Goal: Communication & Community: Answer question/provide support

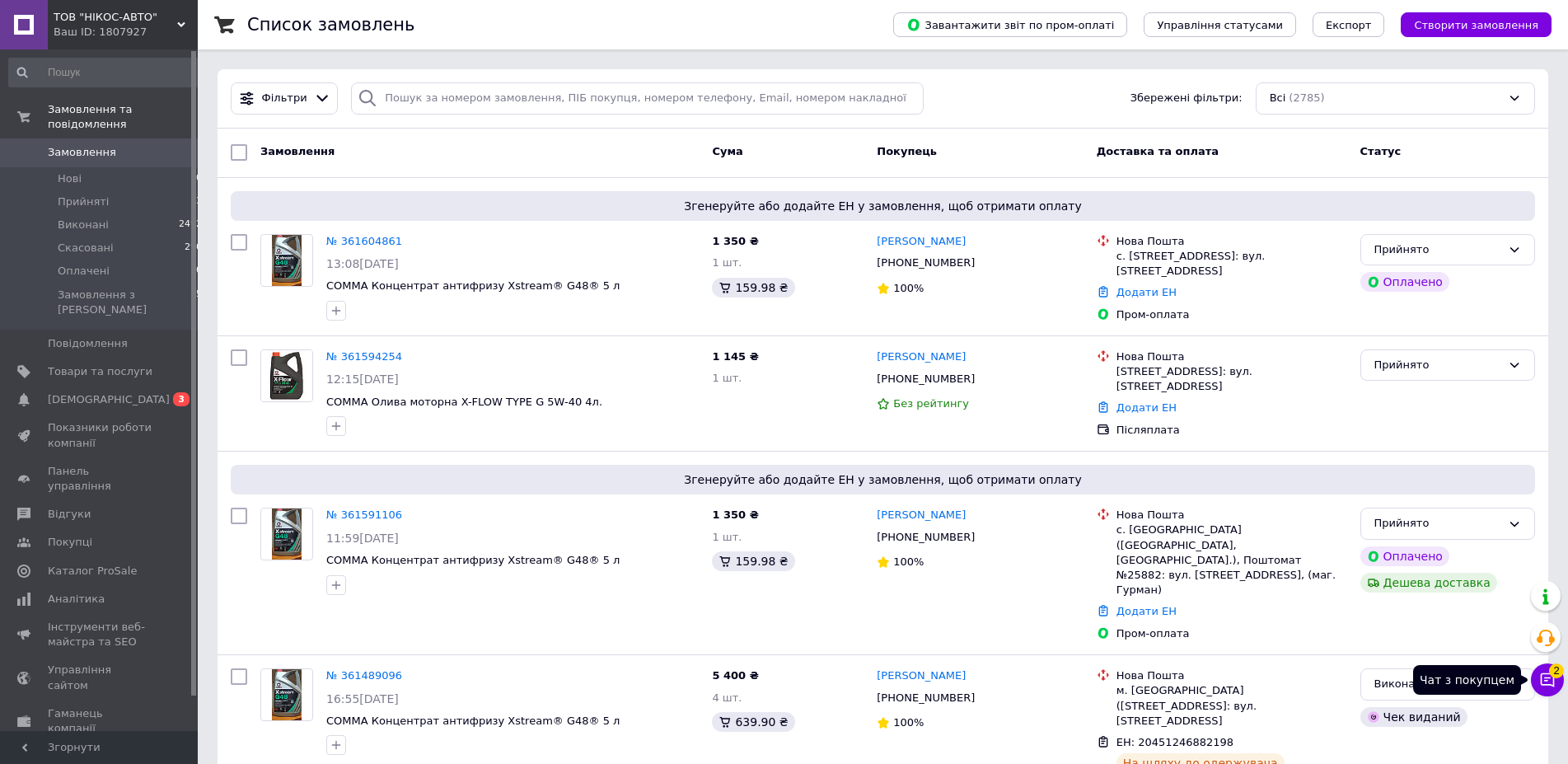
click at [1545, 678] on icon at bounding box center [1548, 680] width 14 height 14
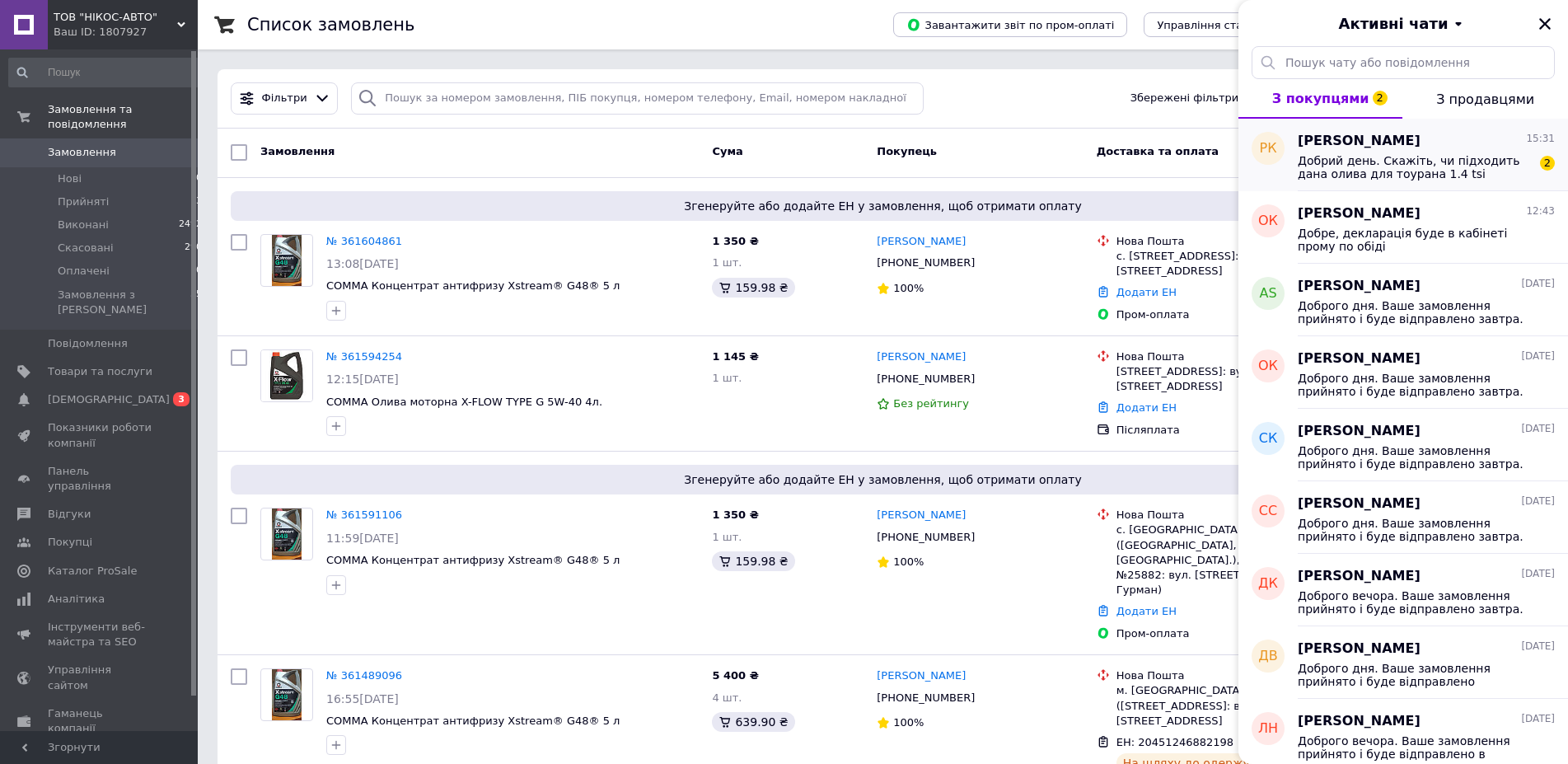
click at [1380, 166] on span "Добрий день. Скажіть, чи підходить дана олива для тоурана 1.4 tsi ecofuel?" at bounding box center [1415, 167] width 234 height 26
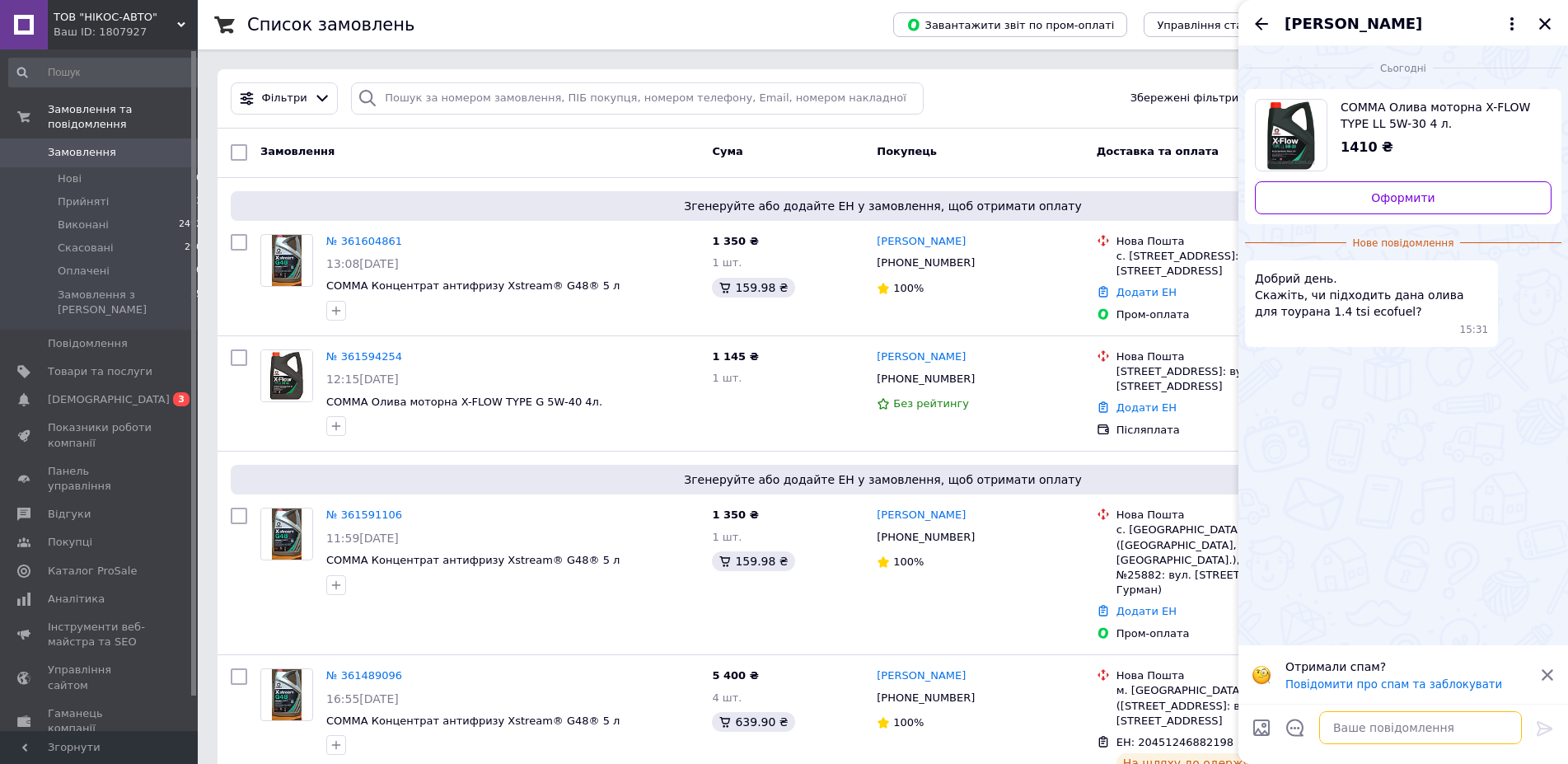
click at [1353, 730] on textarea at bounding box center [1421, 727] width 203 height 33
type textarea "y"
type textarea "напишіть рік випуску або дайте вінкод"
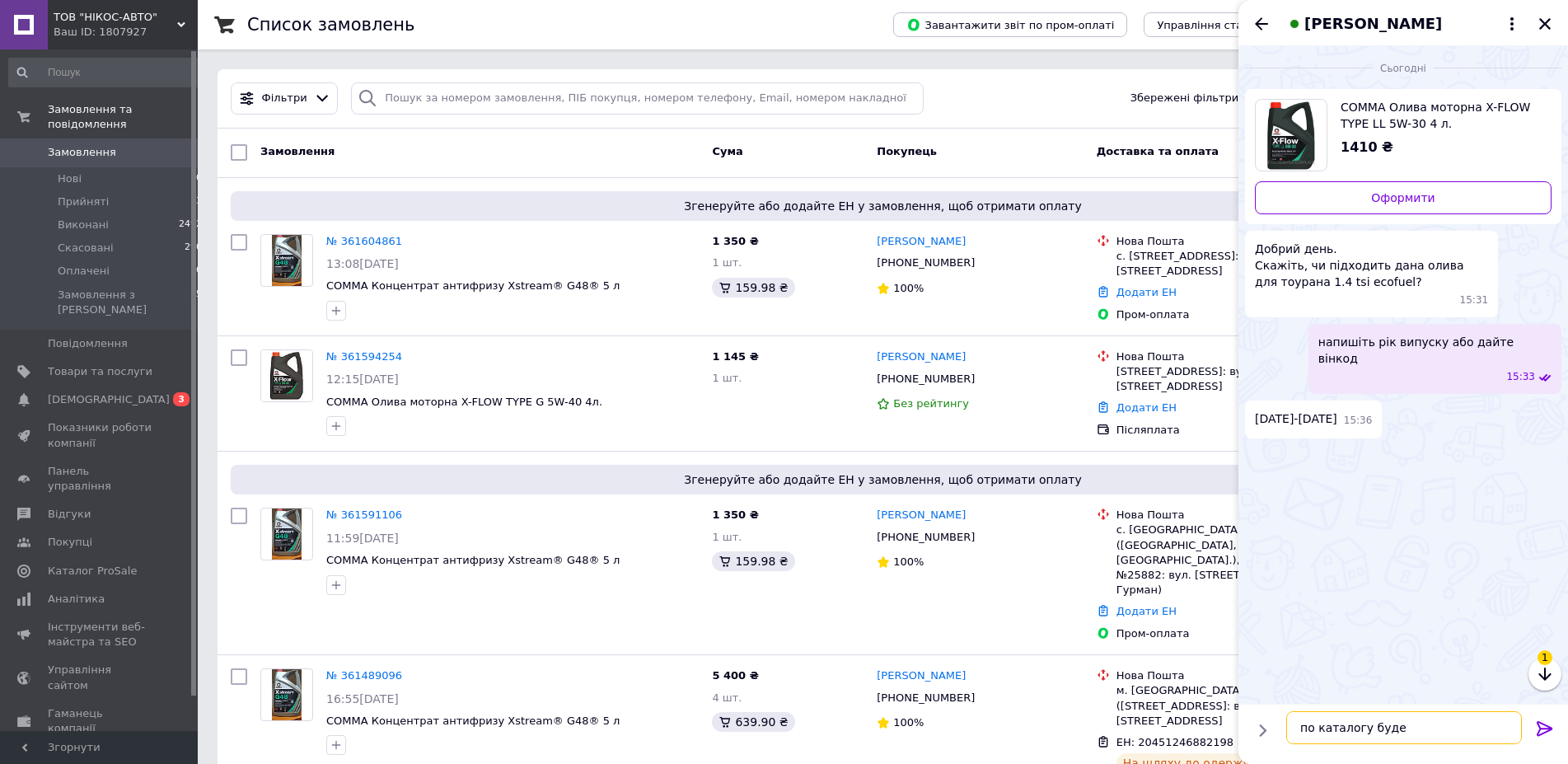
click at [1417, 729] on textarea "по каталогу буде" at bounding box center [1404, 727] width 236 height 33
paste textarea "[URL][DOMAIN_NAME]"
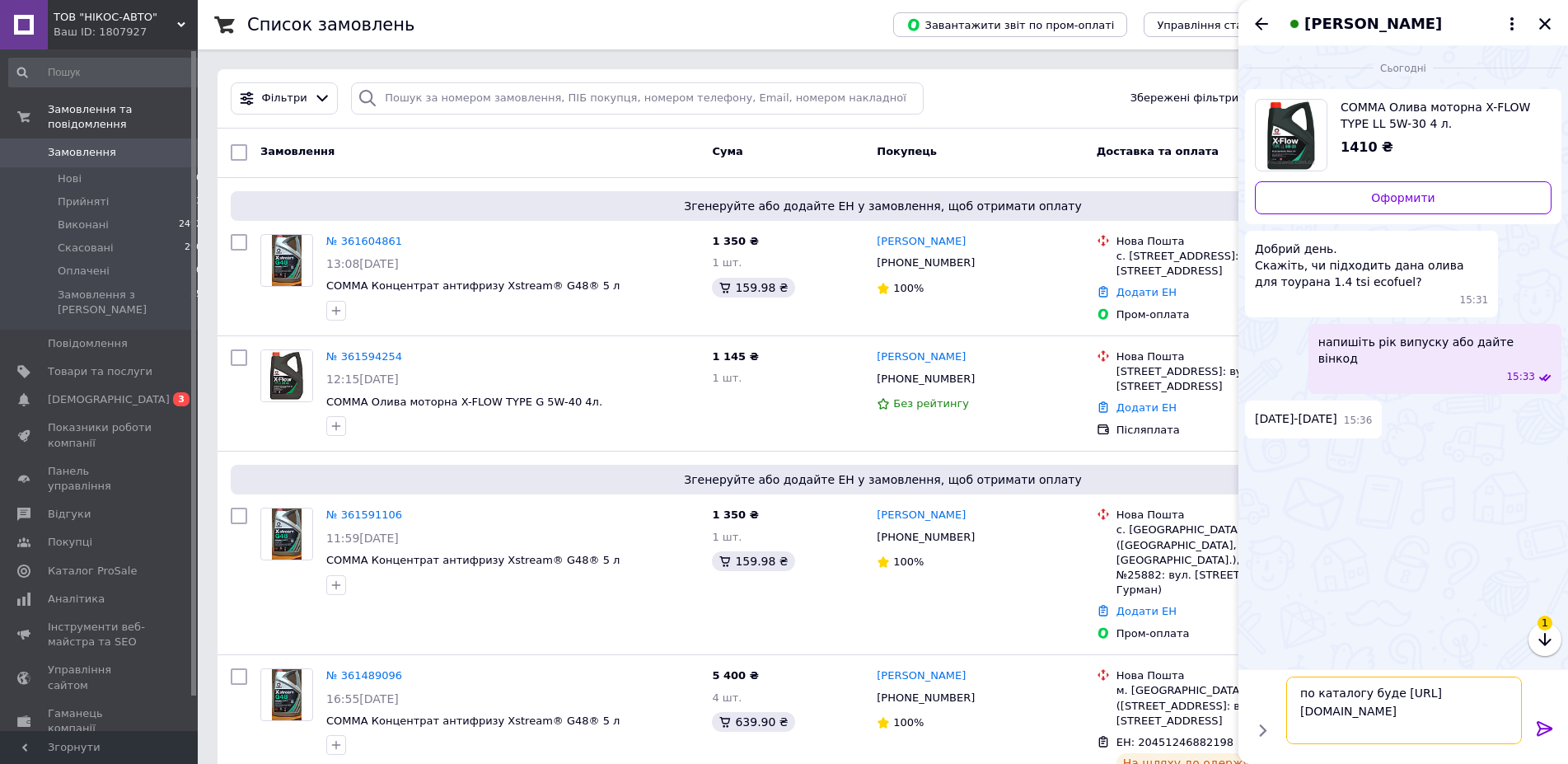
type textarea "по каталогу буде [URL][DOMAIN_NAME]"
click at [1544, 729] on icon at bounding box center [1545, 728] width 16 height 15
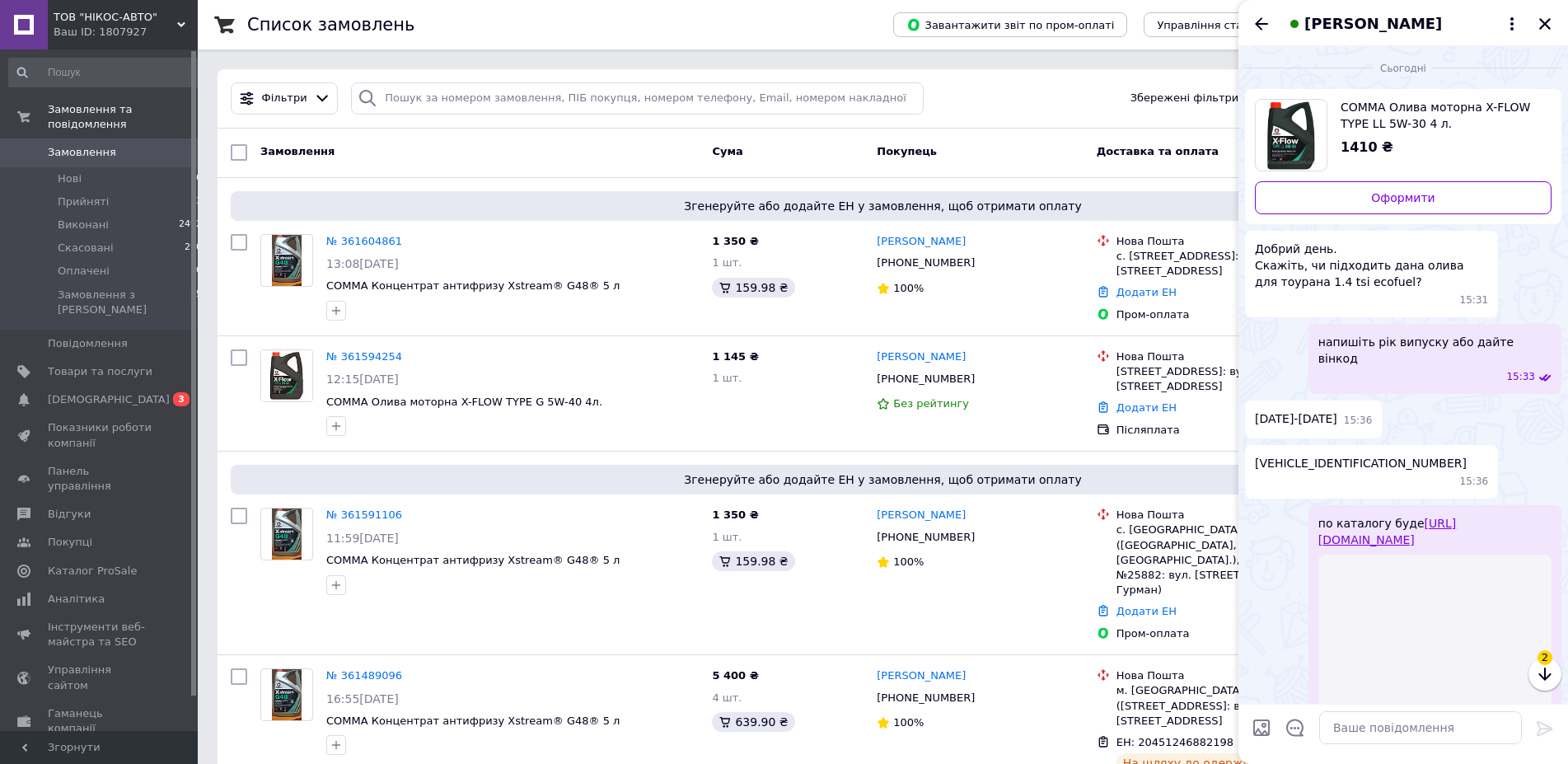
scroll to position [66, 0]
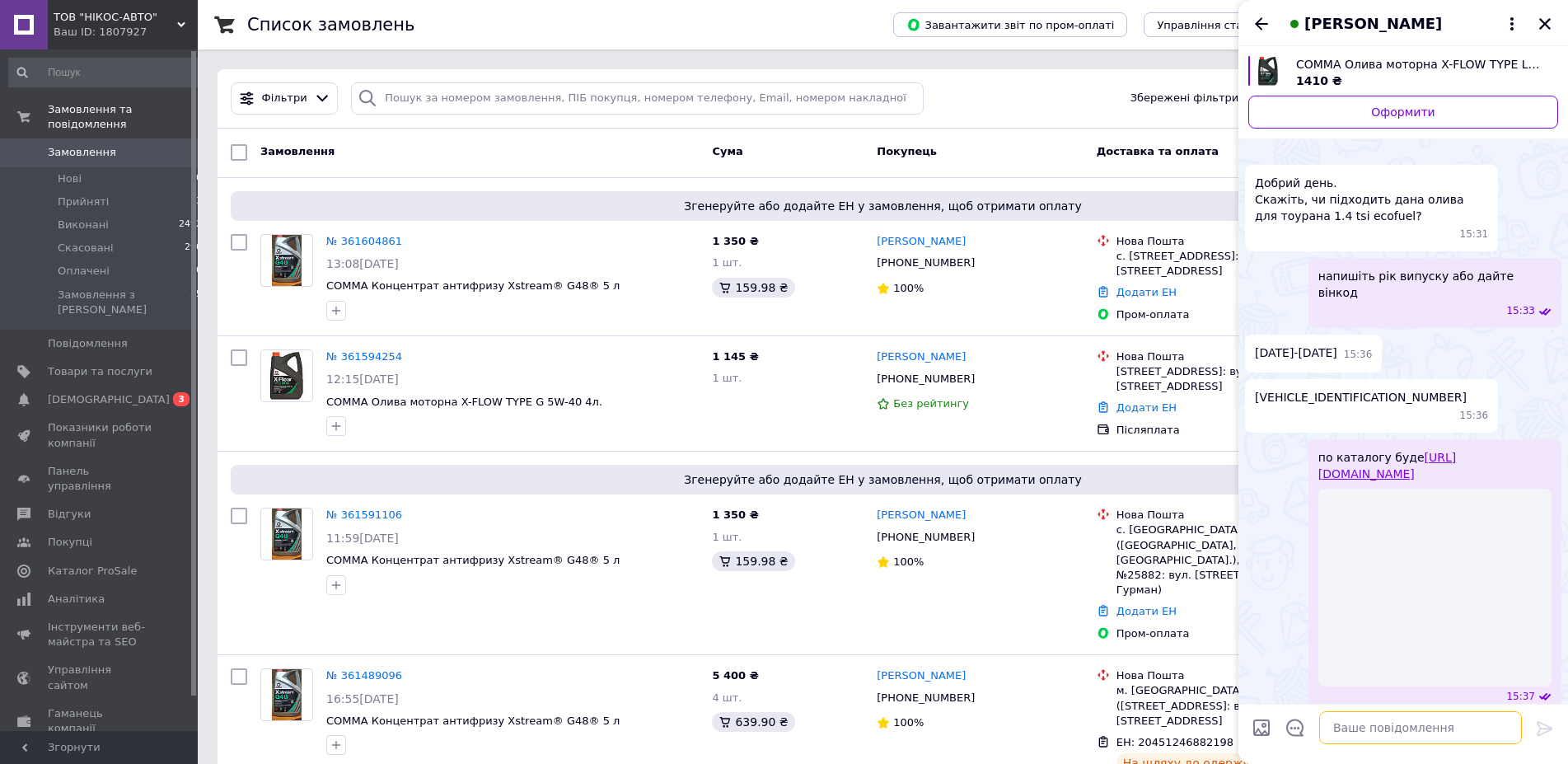
click at [1358, 728] on textarea at bounding box center [1421, 727] width 203 height 33
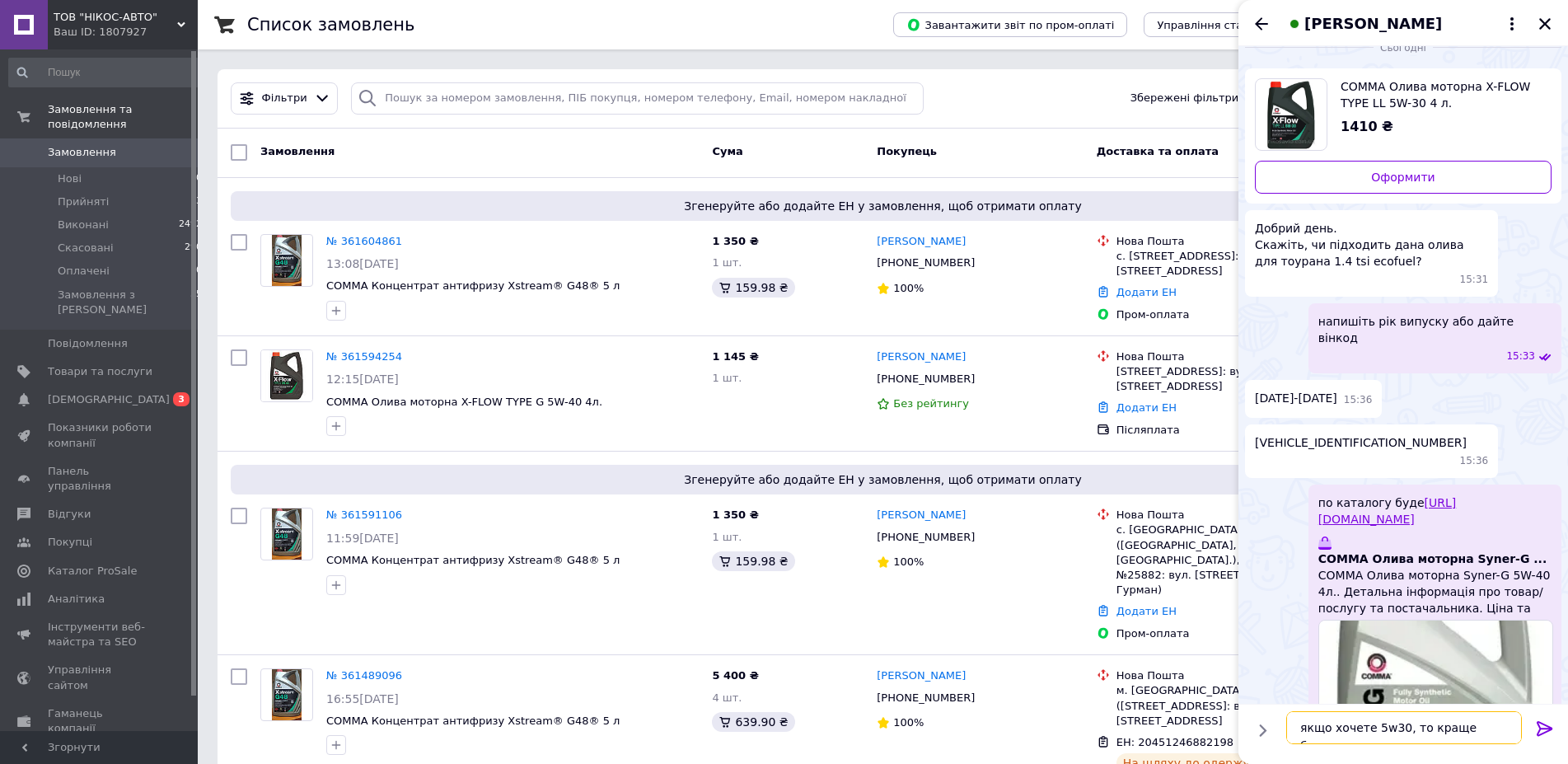
paste textarea "[URL][DOMAIN_NAME]"
type textarea "якщо хочете 5w30, то краще буде [URL][DOMAIN_NAME]"
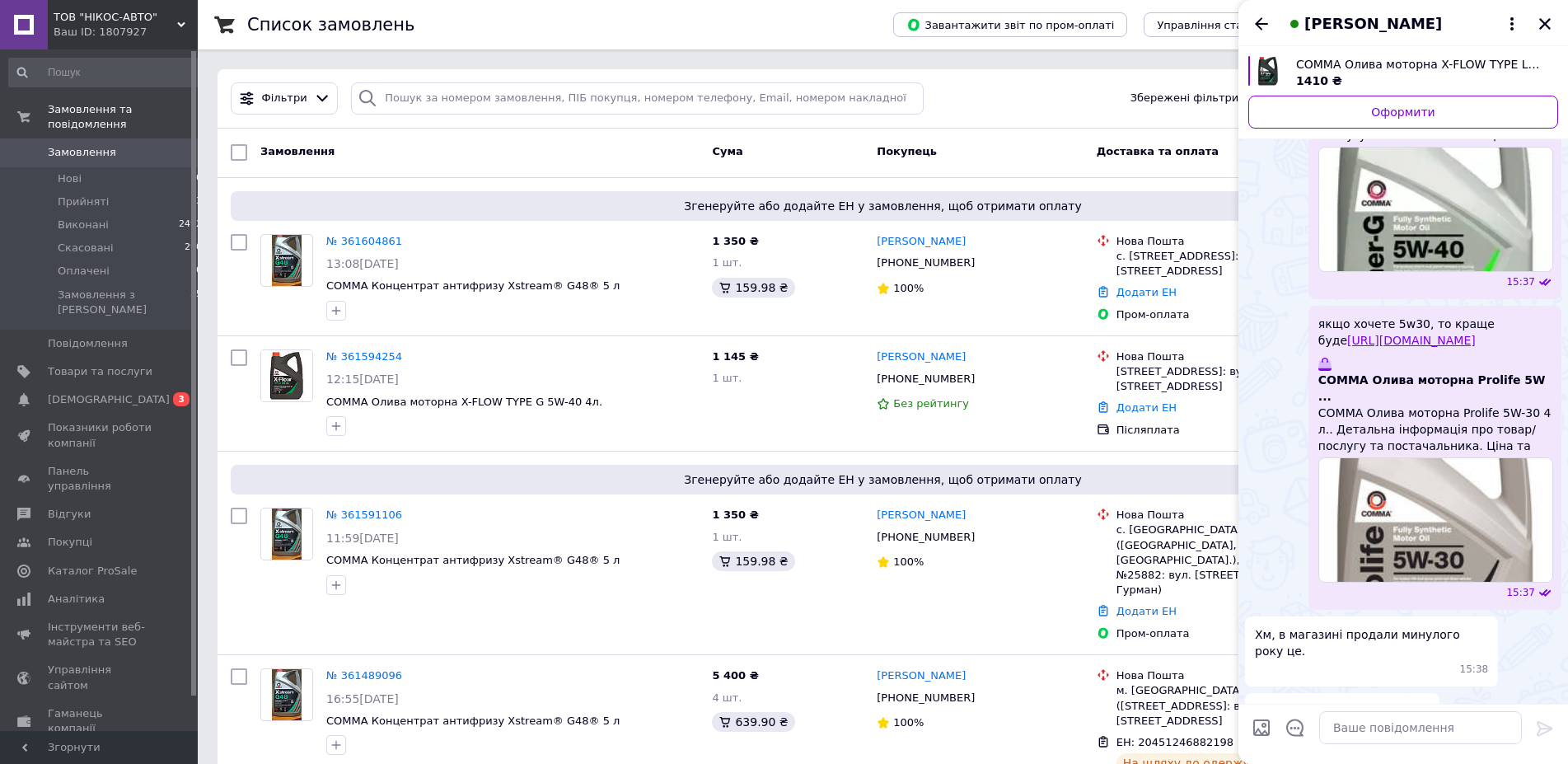
scroll to position [529, 0]
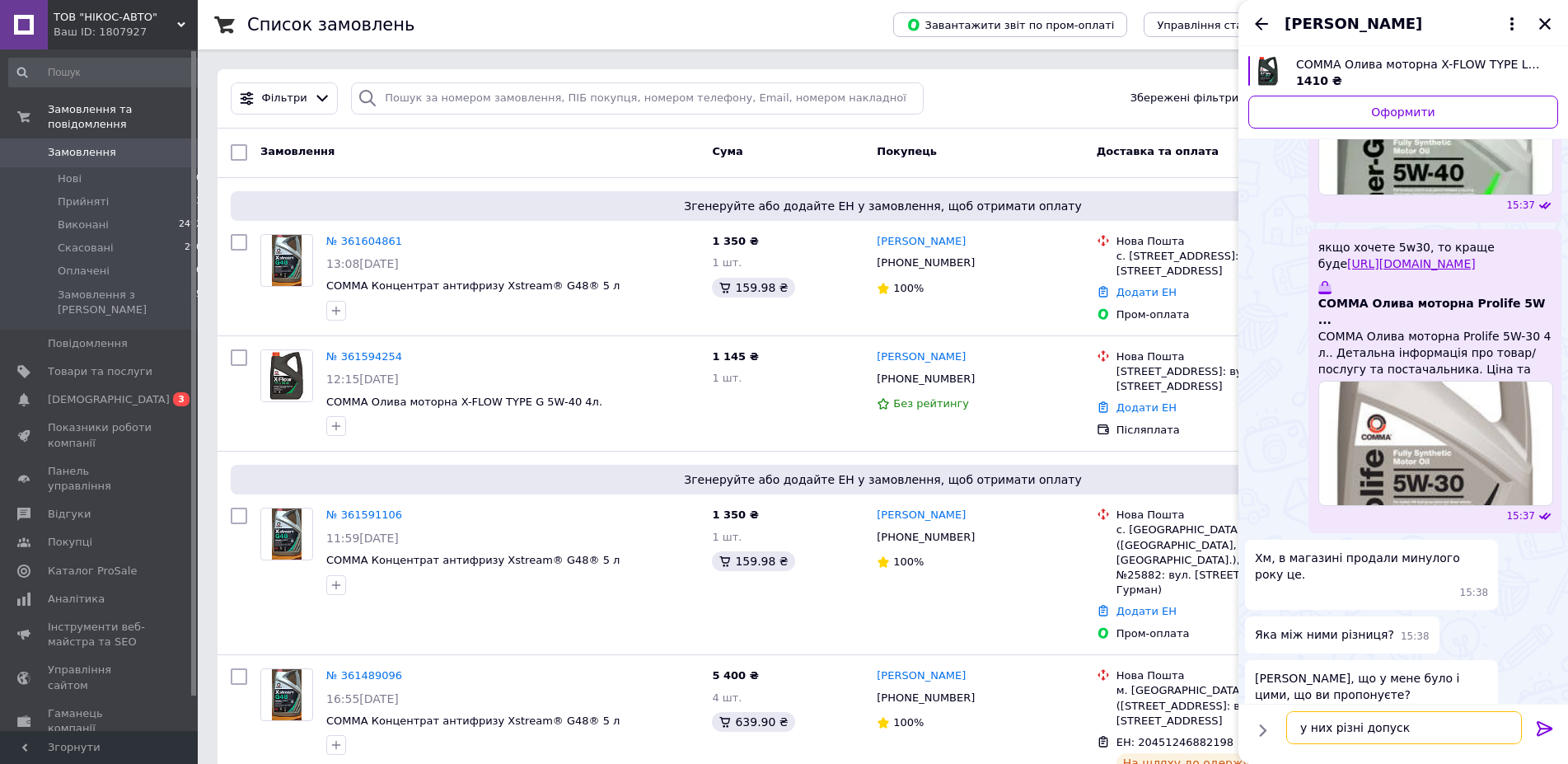
type textarea "у них різні допуски"
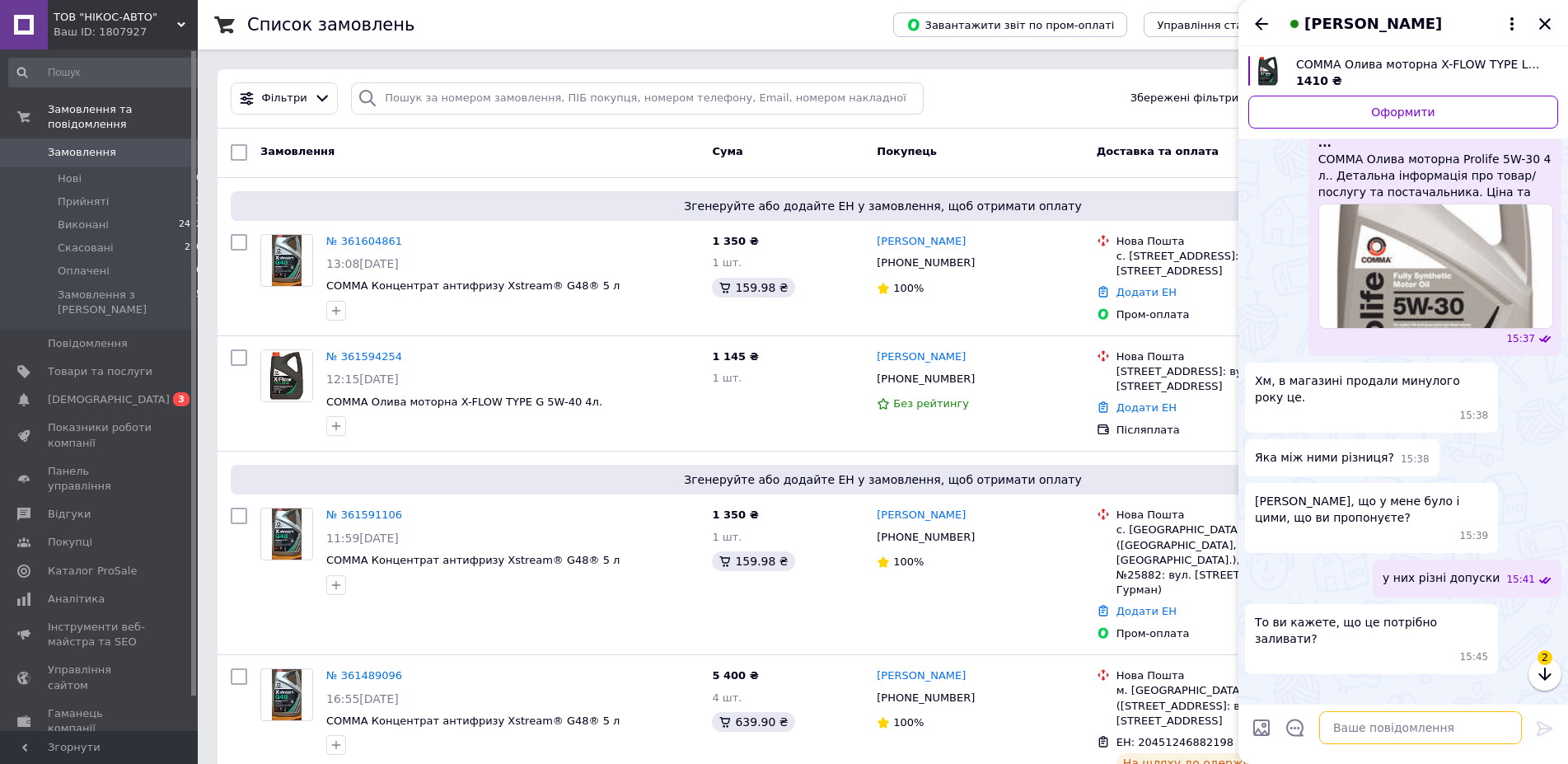
scroll to position [888, 0]
click at [1260, 729] on input "Завантажити файли" at bounding box center [1262, 728] width 20 height 20
type input "C:\fakepath\зображення_viber_2025-09-12_[PHONE_NUMBER].jpg"
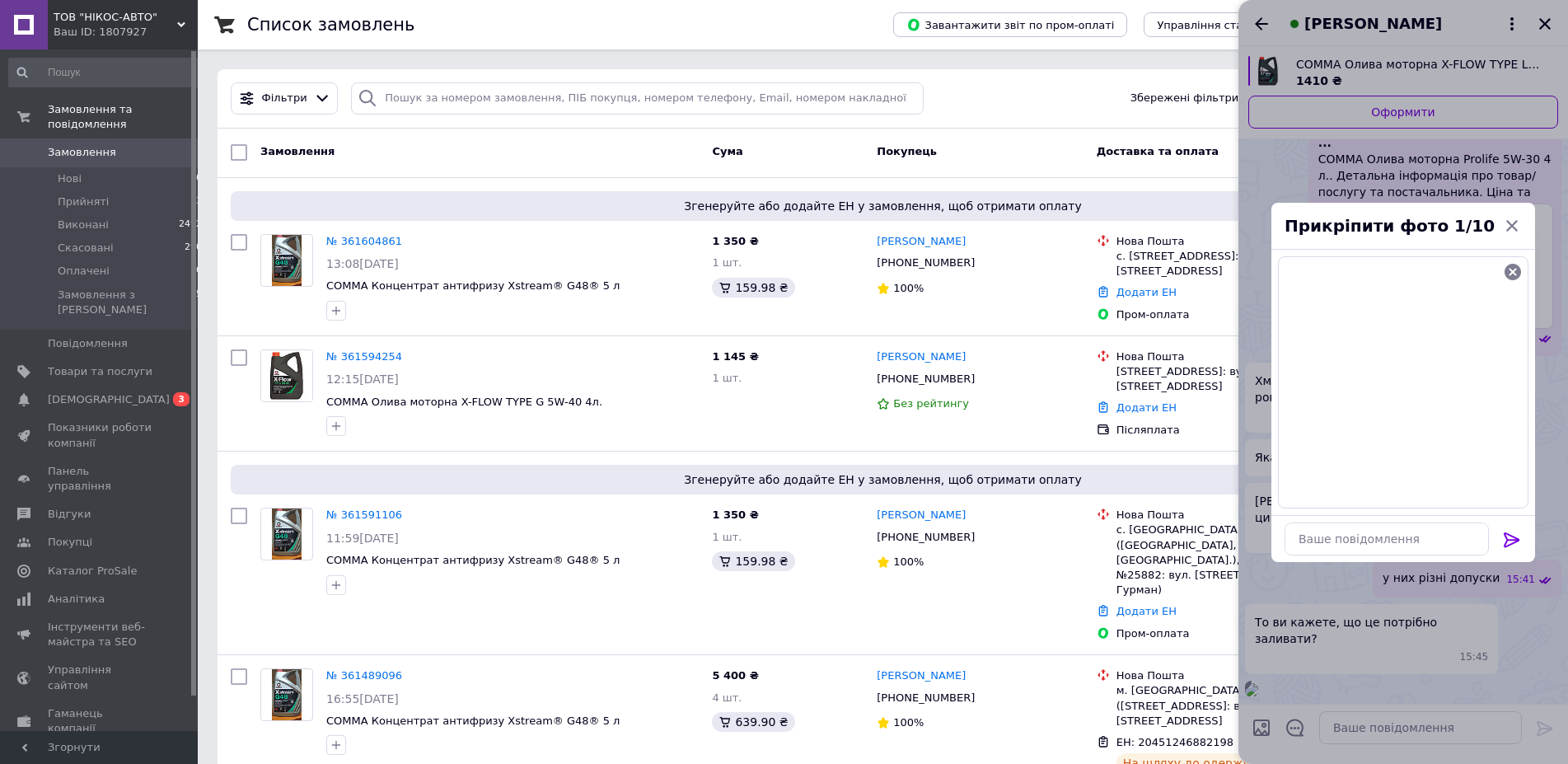
click at [1511, 533] on icon at bounding box center [1512, 540] width 20 height 20
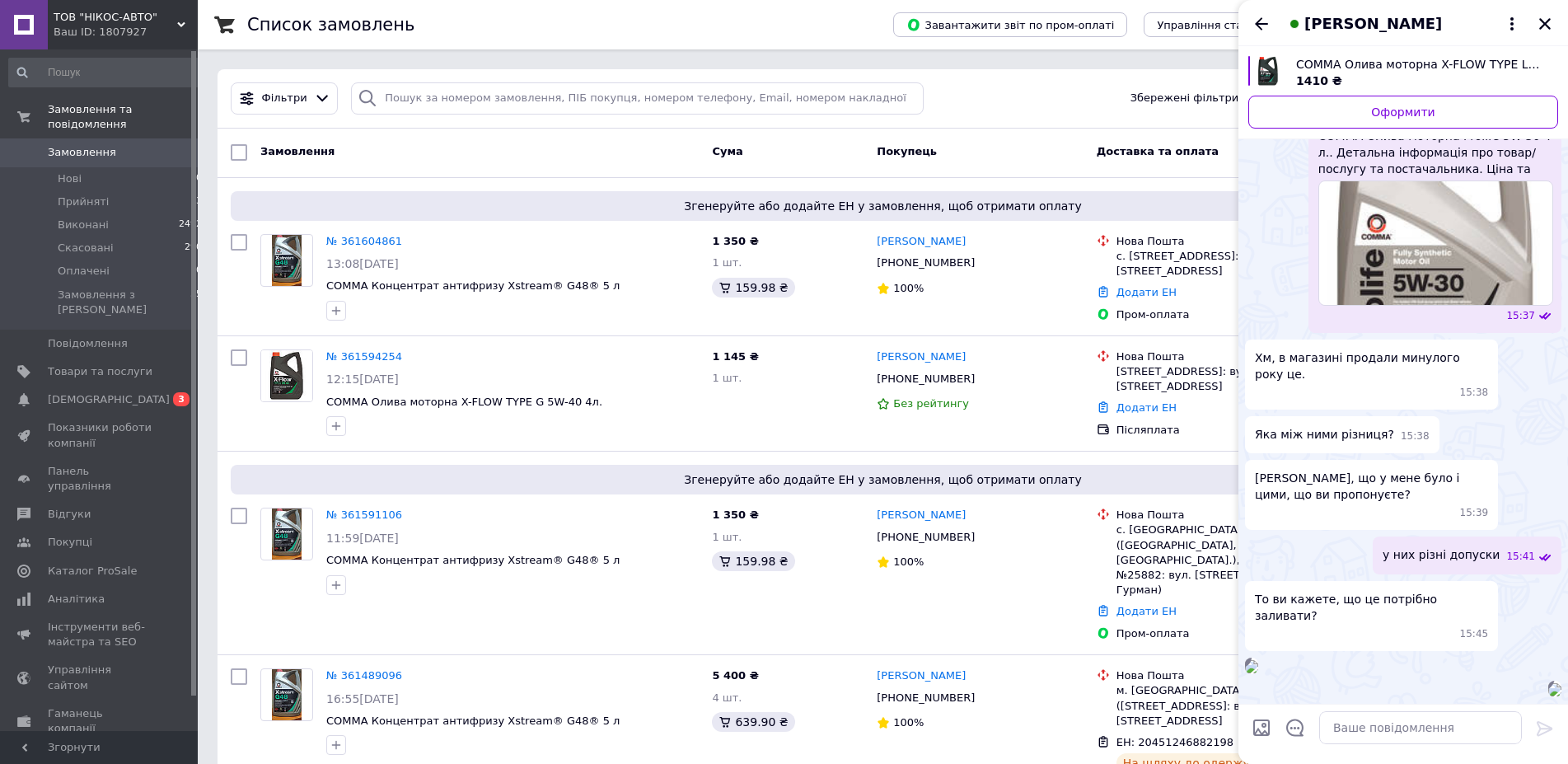
scroll to position [1097, 0]
click at [1367, 735] on textarea at bounding box center [1421, 727] width 203 height 33
type textarea "це в каталозі"
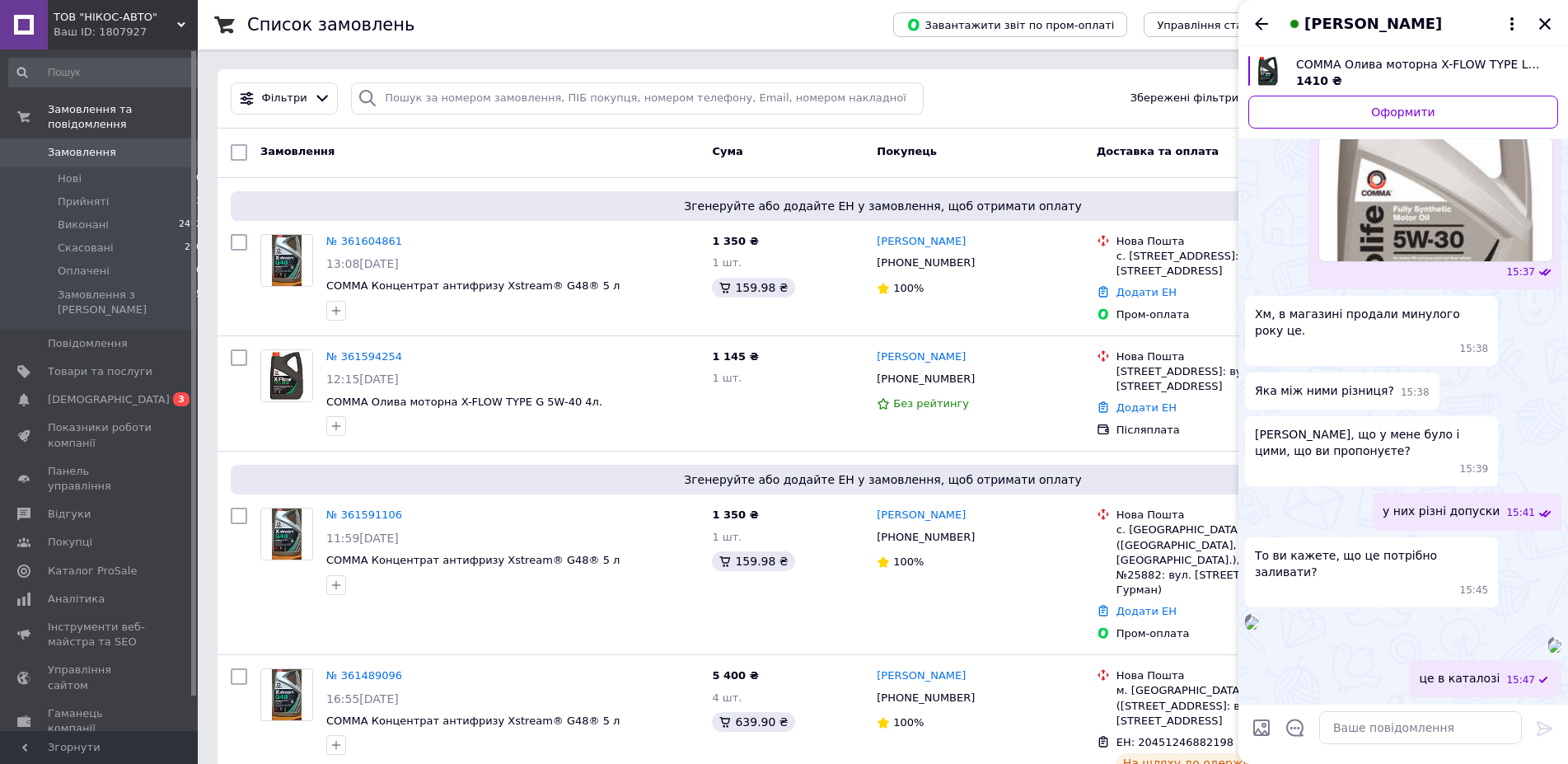
click at [473, 139] on div "Замовлення" at bounding box center [480, 152] width 452 height 30
click at [463, 150] on div "Замовлення" at bounding box center [480, 152] width 452 height 30
click at [1549, 639] on img at bounding box center [1555, 645] width 13 height 13
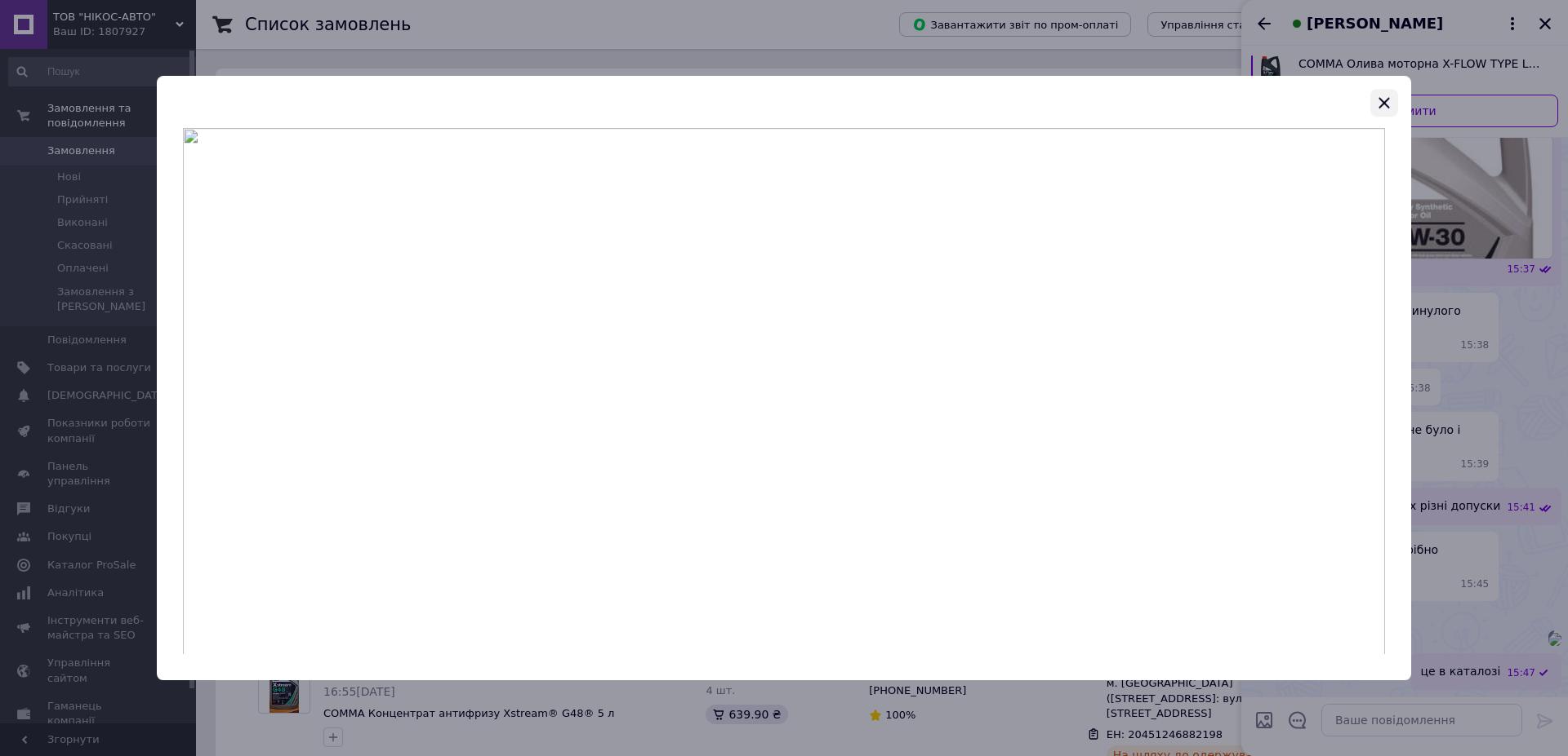
click at [1390, 102] on icon "button" at bounding box center [1384, 103] width 20 height 20
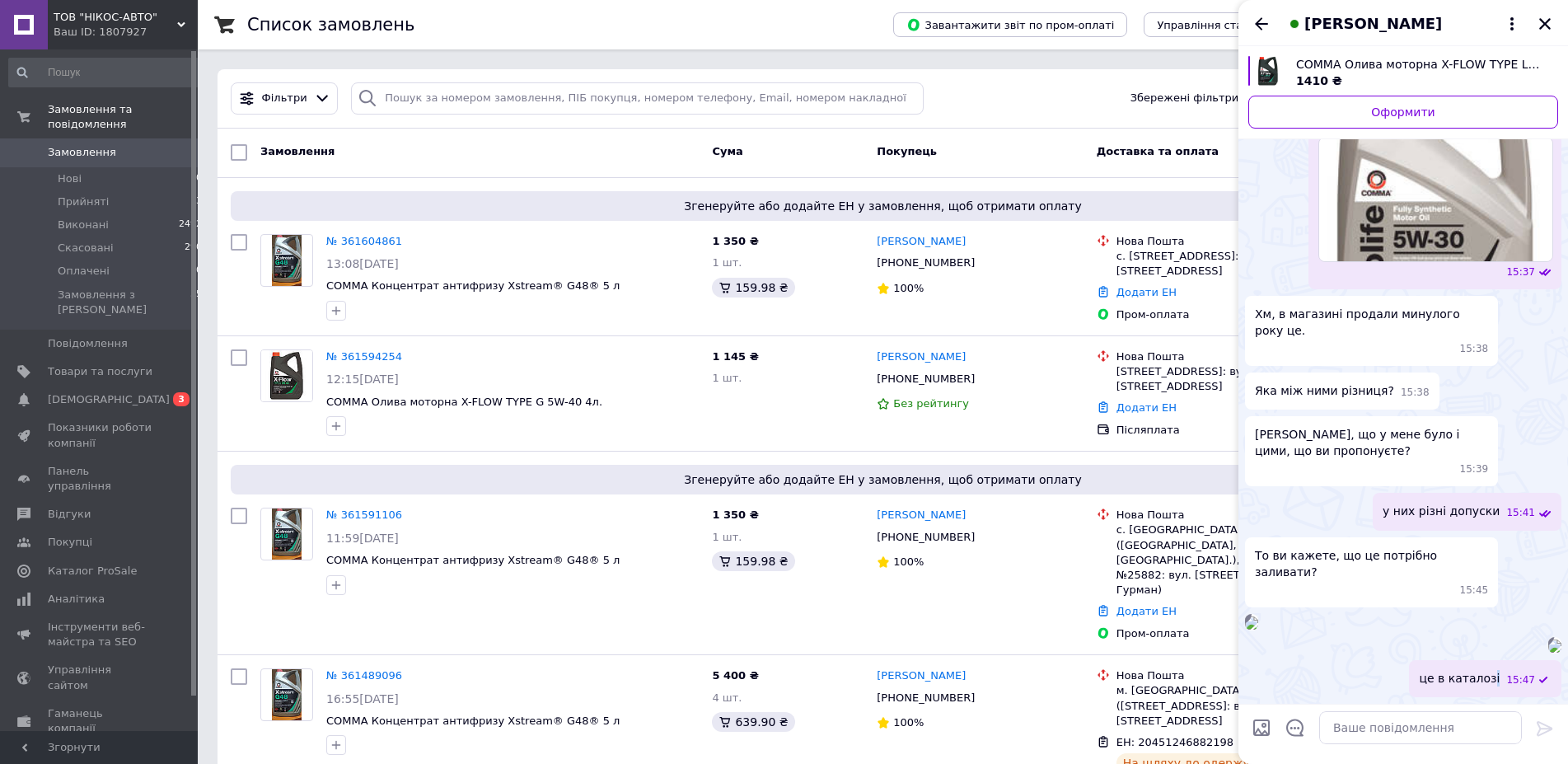
click at [1490, 670] on span "це в каталозі" at bounding box center [1459, 678] width 81 height 17
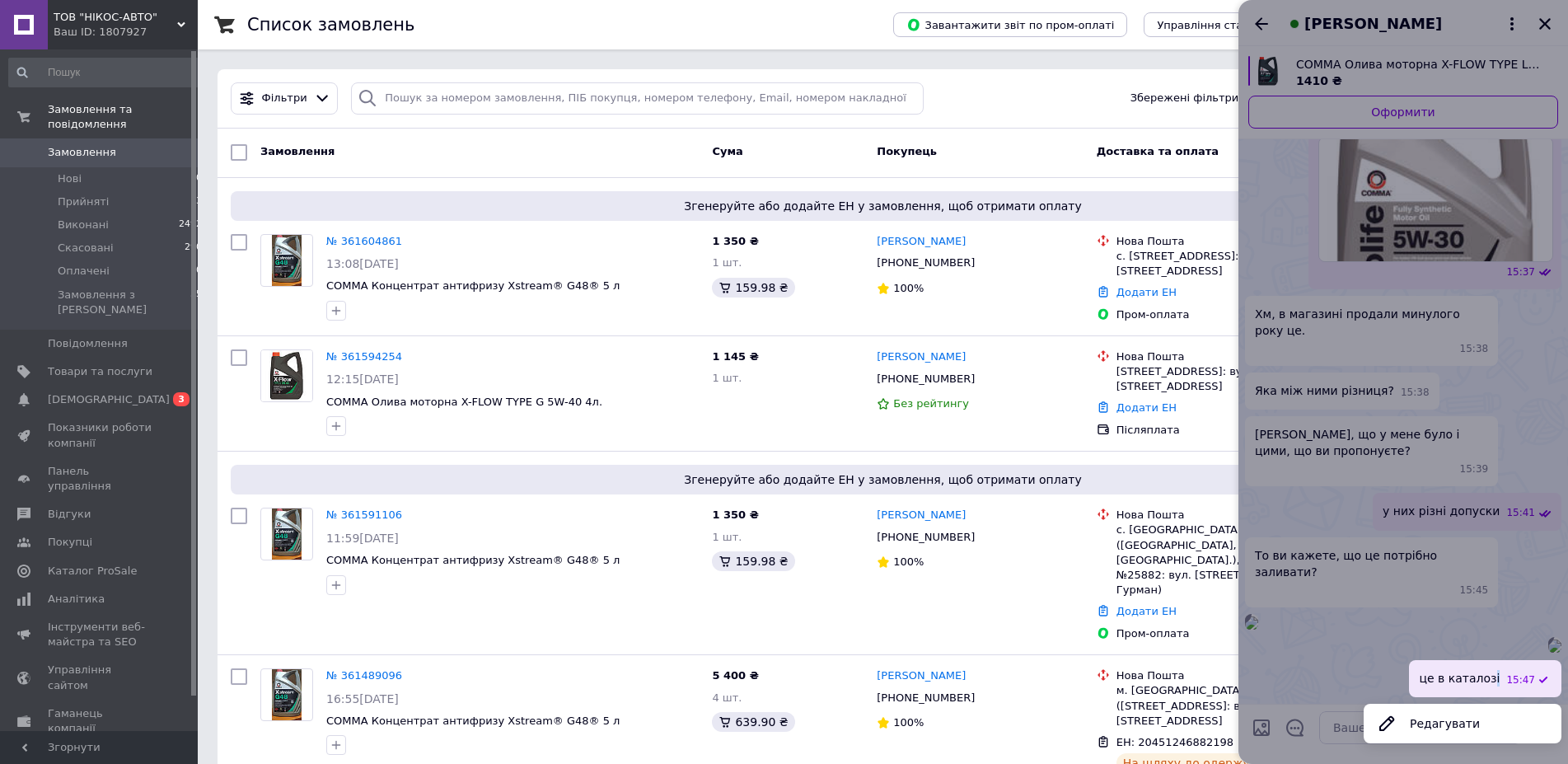
scroll to position [1107, 0]
click at [1442, 735] on button "Редагувати" at bounding box center [1462, 723] width 198 height 33
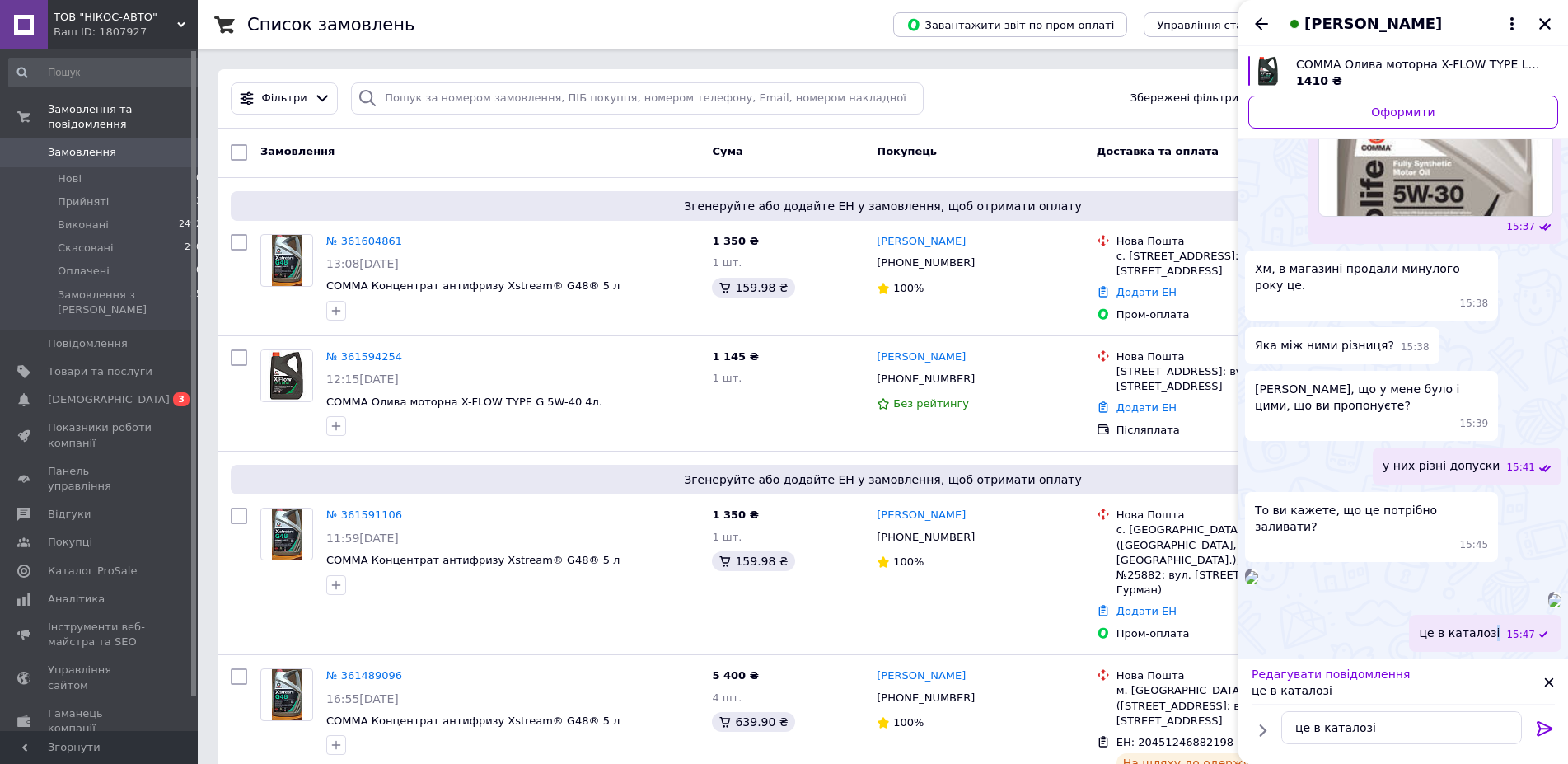
scroll to position [1141, 0]
click at [1373, 726] on textarea "це в каталозі" at bounding box center [1404, 727] width 236 height 33
type textarea "це в каталозі виробника"
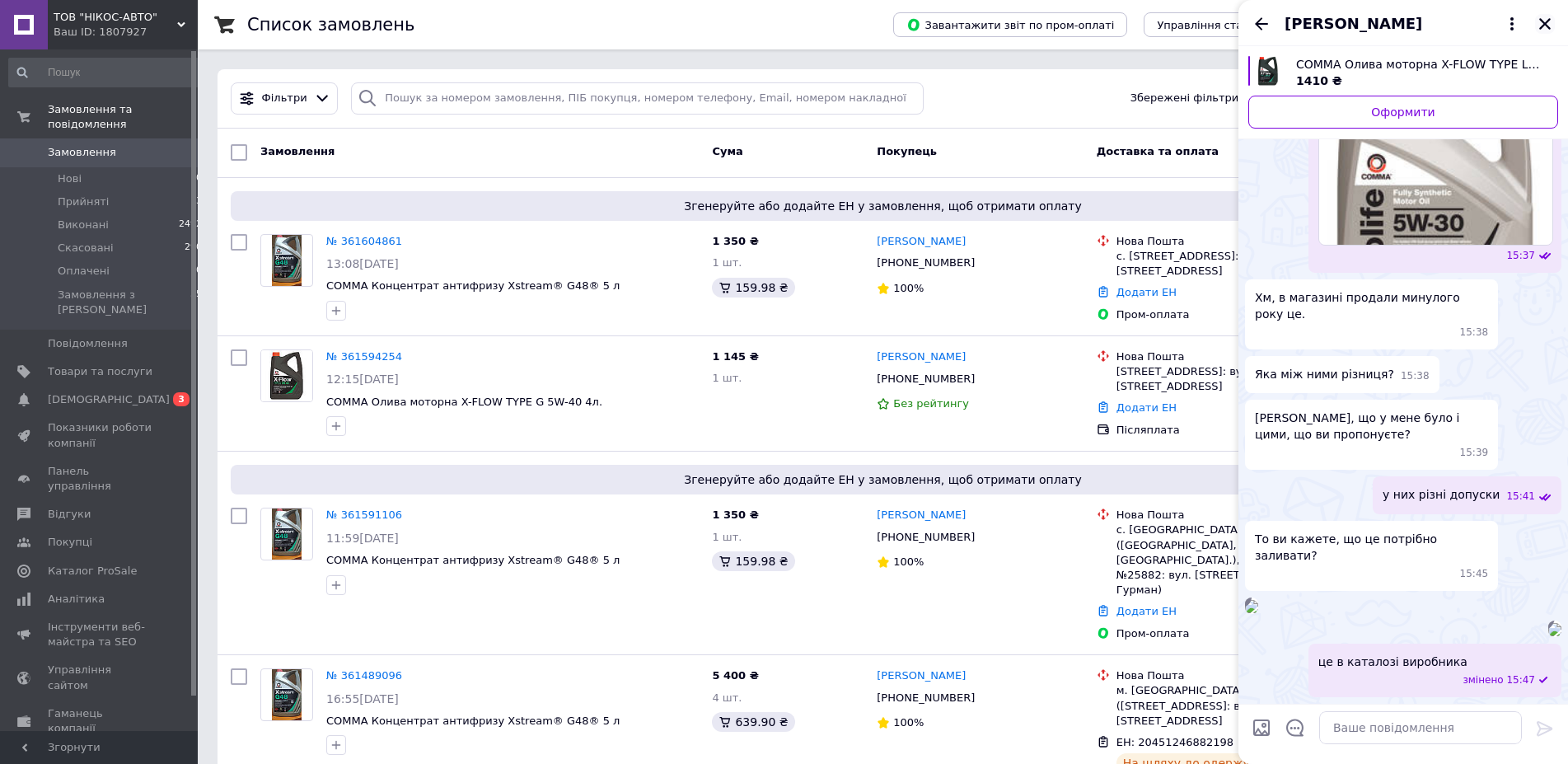
click at [1546, 23] on icon "Закрити" at bounding box center [1546, 24] width 12 height 12
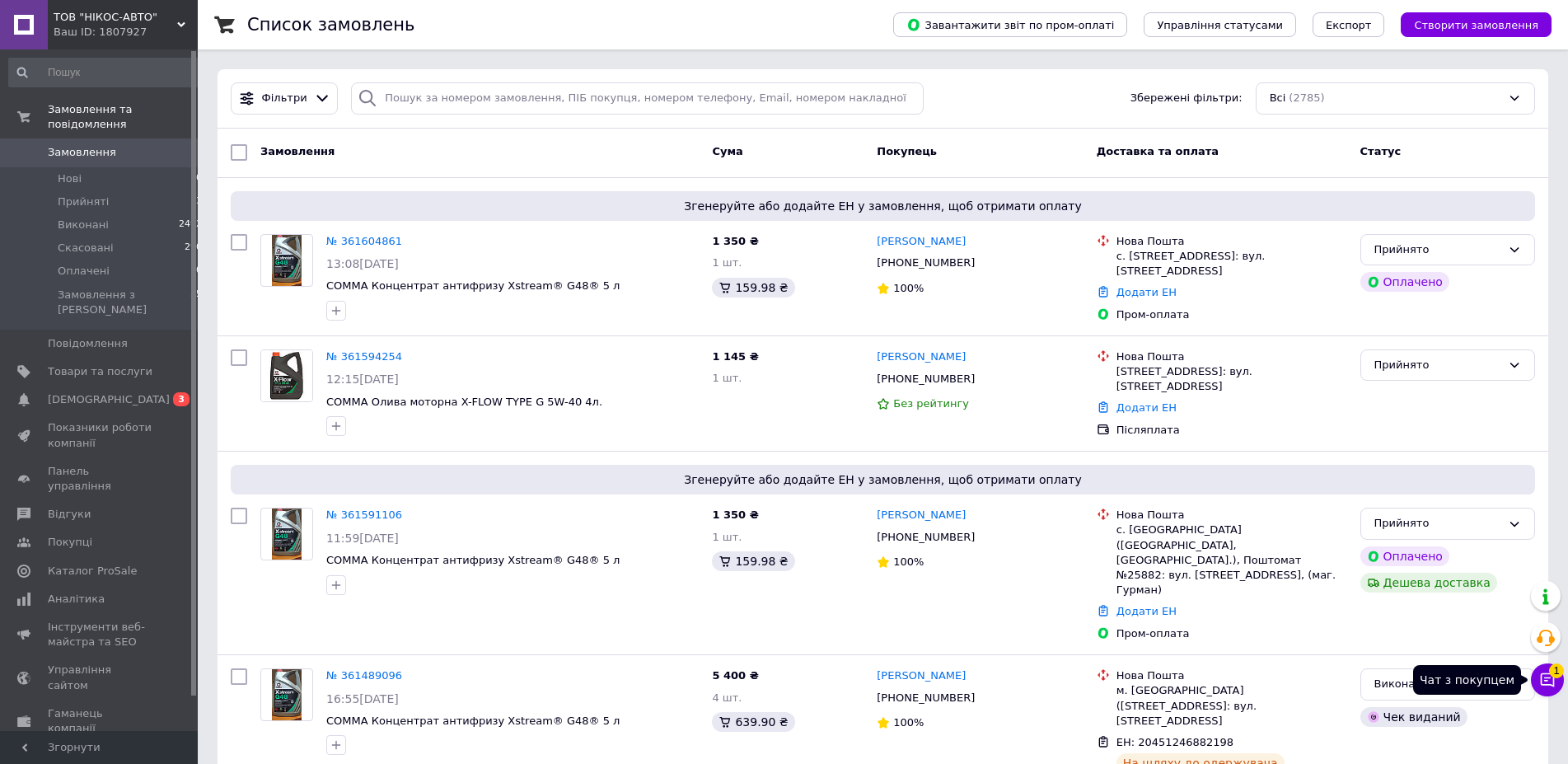
click at [1540, 683] on icon at bounding box center [1548, 680] width 17 height 17
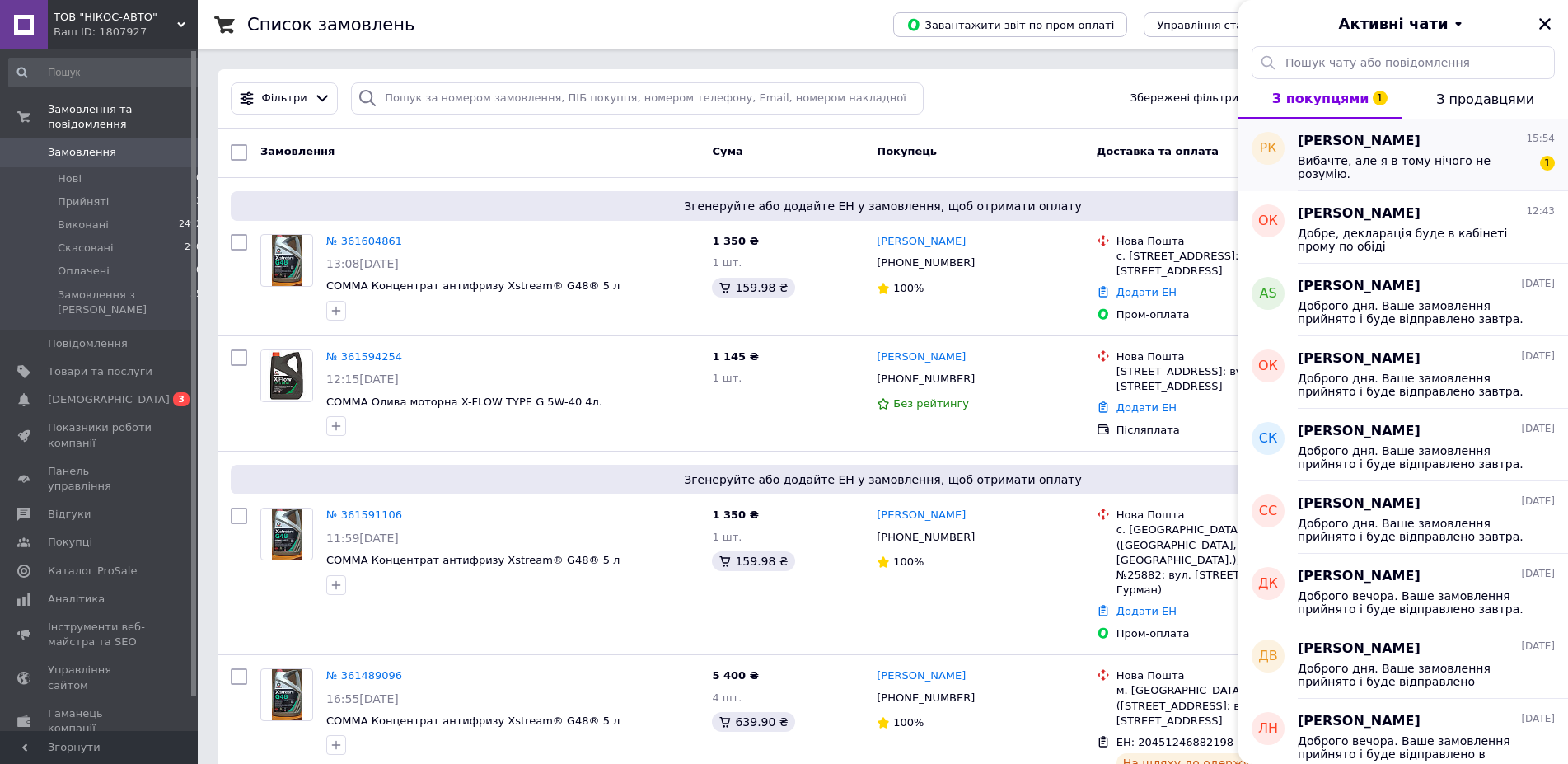
click at [1331, 167] on div "Вибачте, але я в тому нічого не розумію." at bounding box center [1415, 167] width 234 height 26
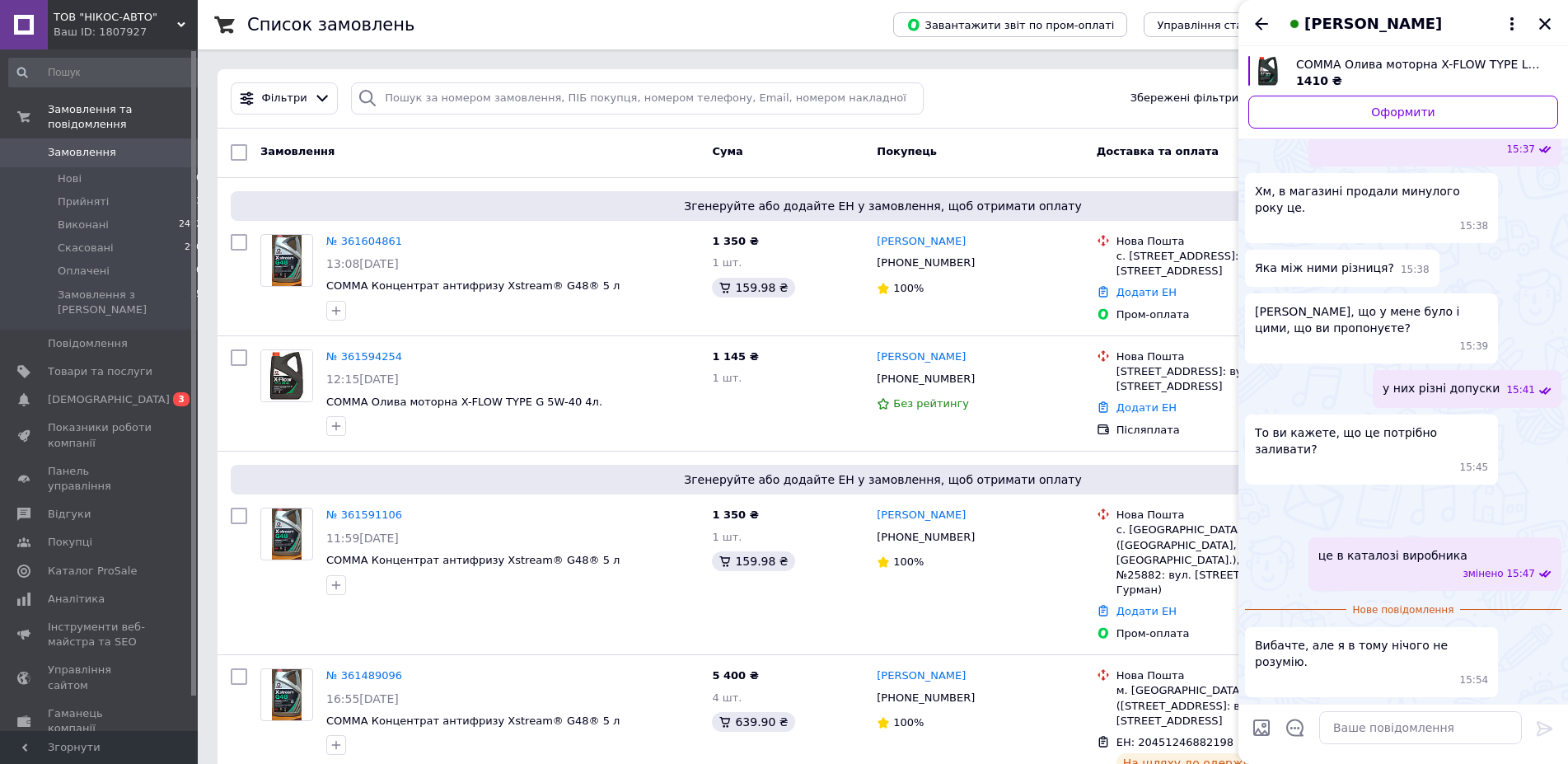
scroll to position [1229, 0]
click at [1353, 727] on textarea at bounding box center [1421, 727] width 203 height 33
type textarea "d"
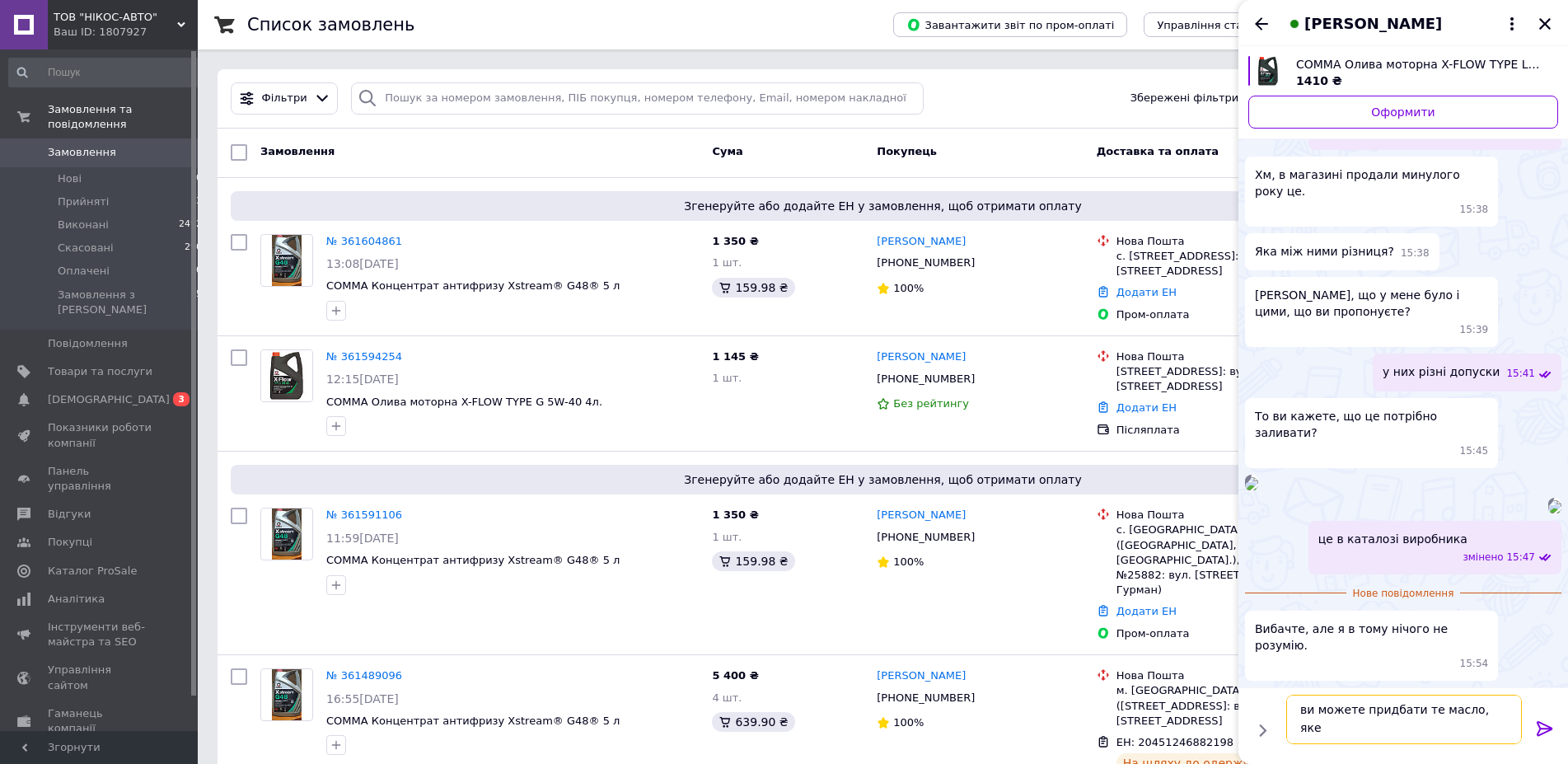
scroll to position [0, 0]
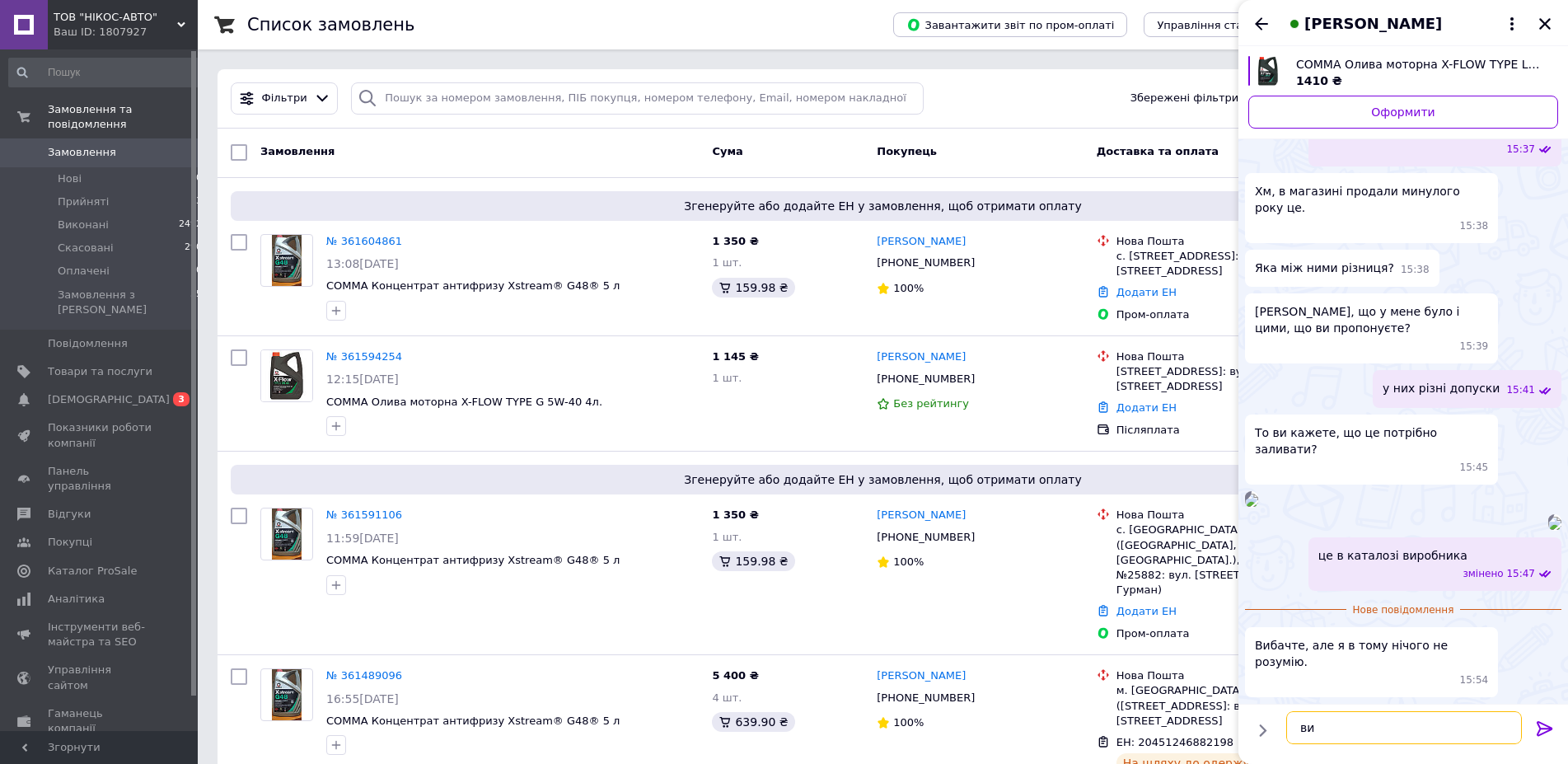
type textarea "в"
type textarea "д"
type textarea "подумайте до понеділка."
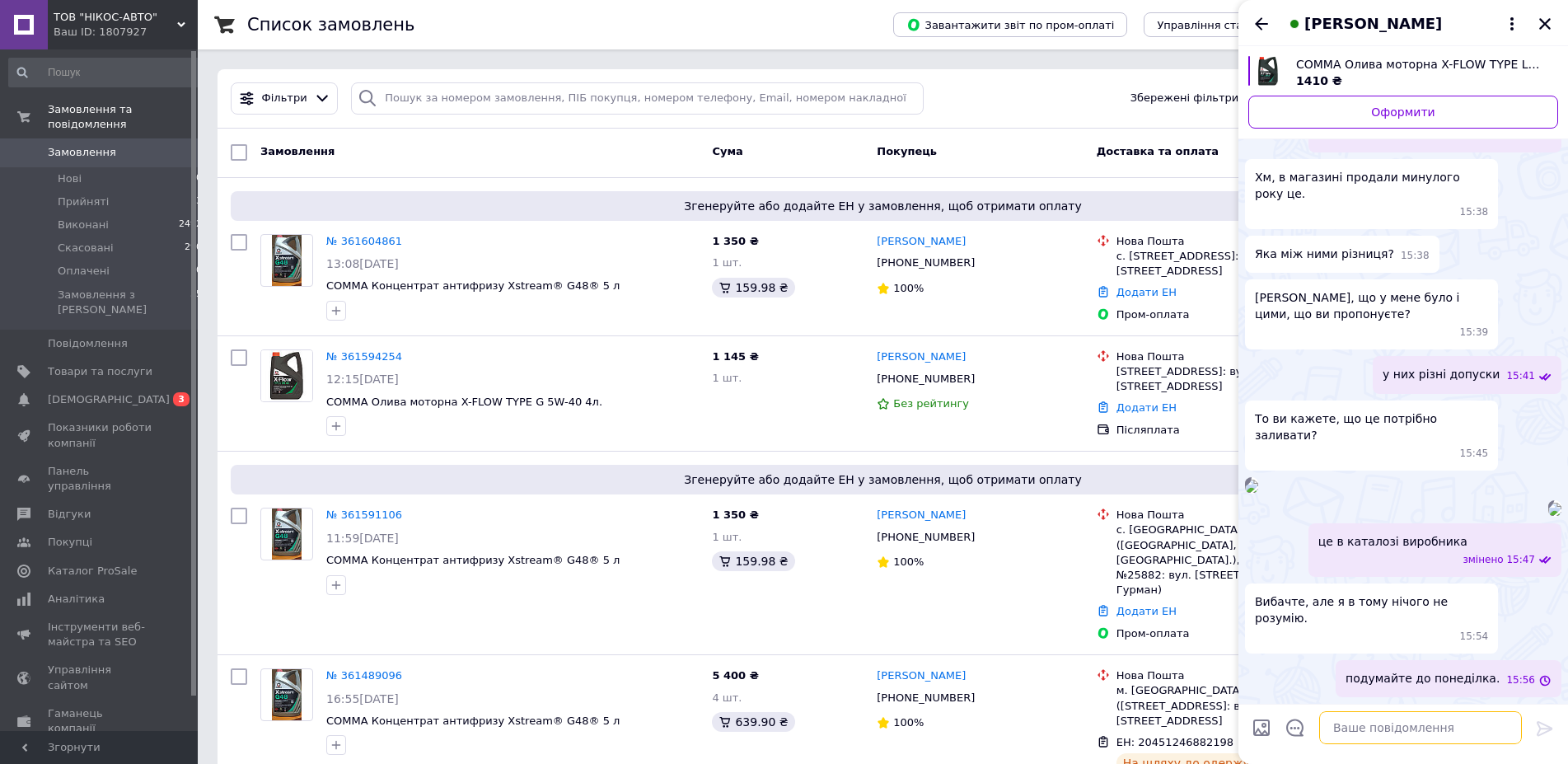
scroll to position [1244, 0]
type textarea "всю інформацію я написала"
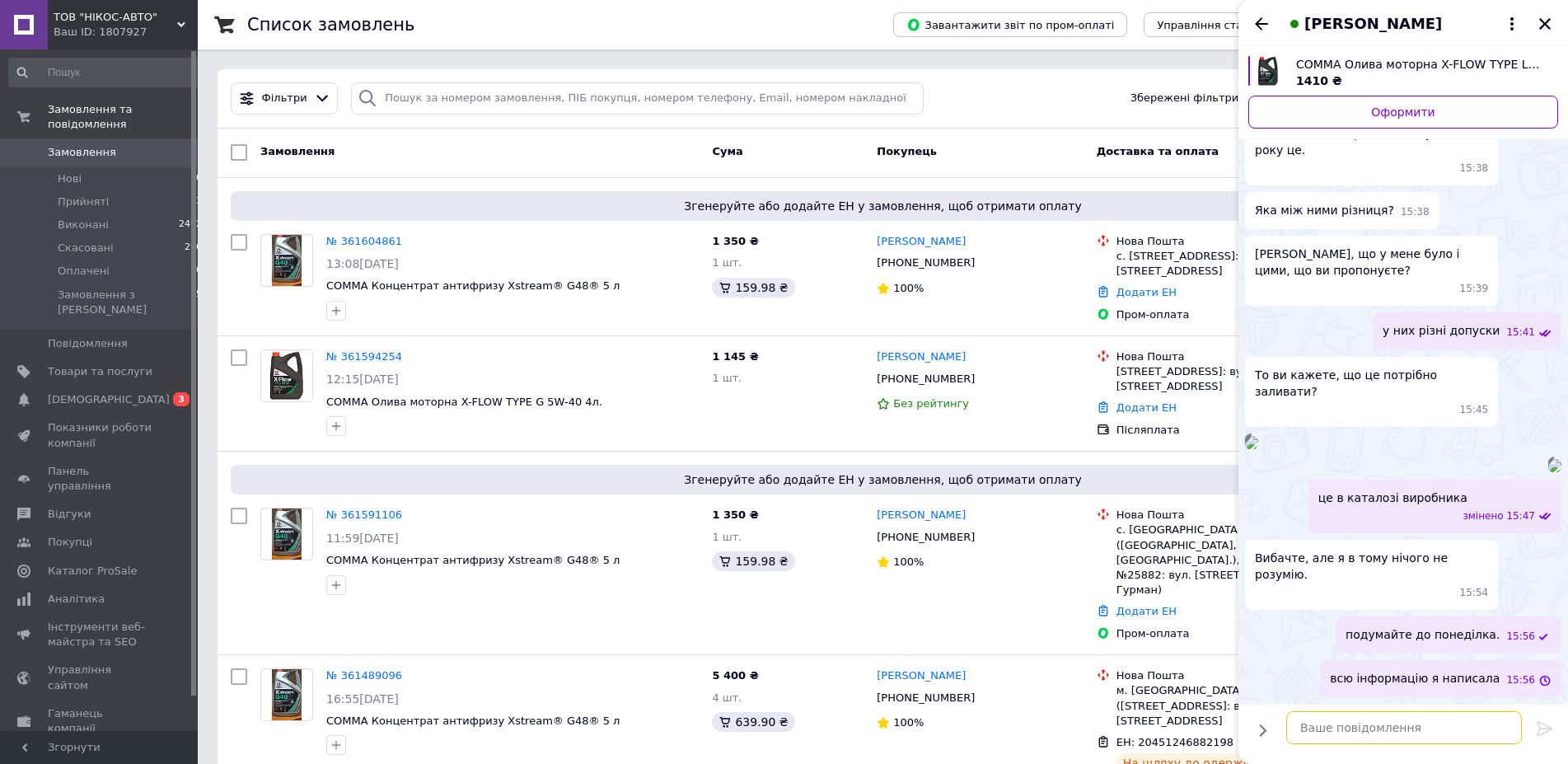
scroll to position [1288, 0]
